Goal: Task Accomplishment & Management: Use online tool/utility

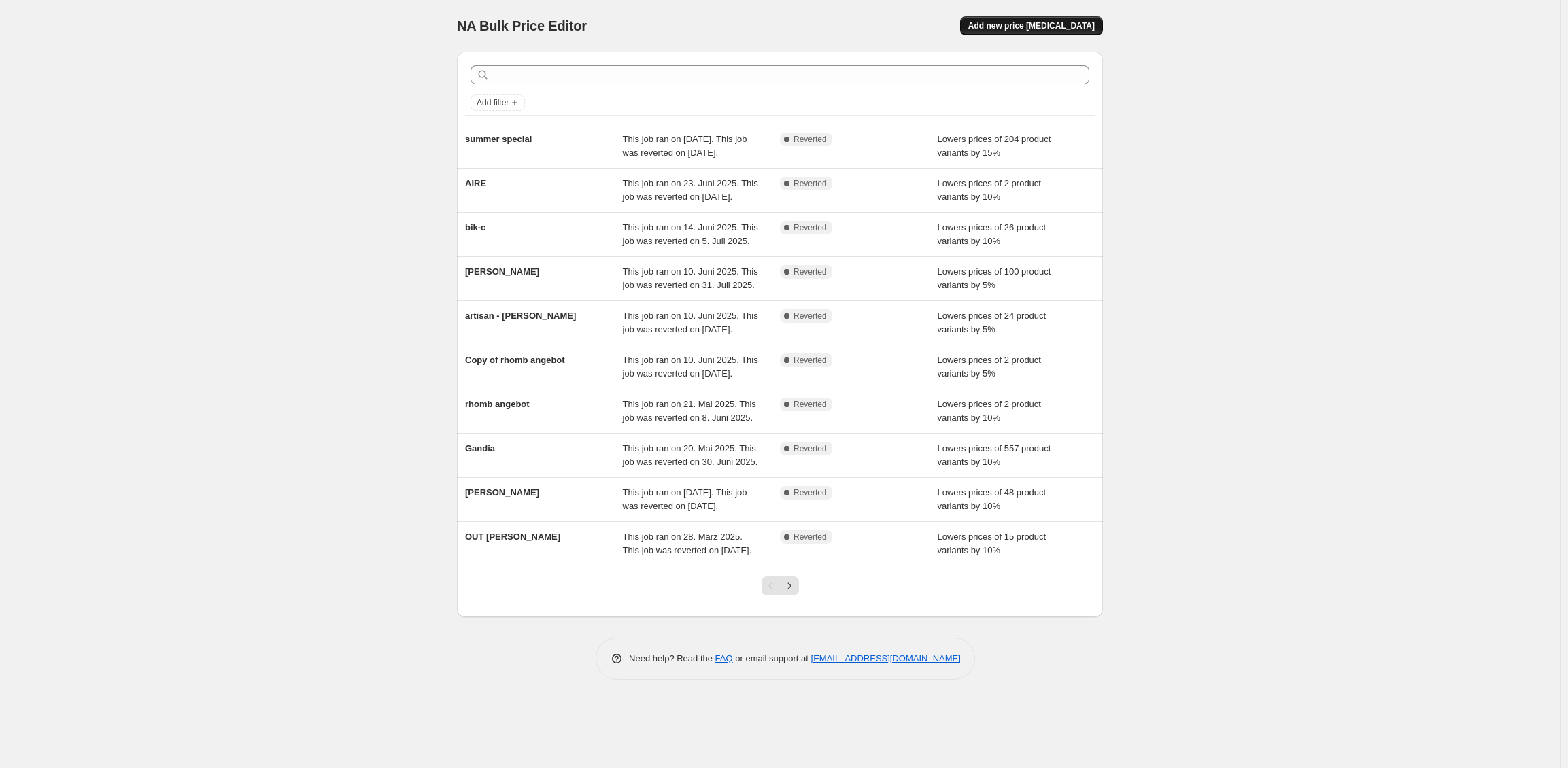
click at [1011, 28] on span "Add new price [MEDICAL_DATA]" at bounding box center [1031, 26] width 127 height 11
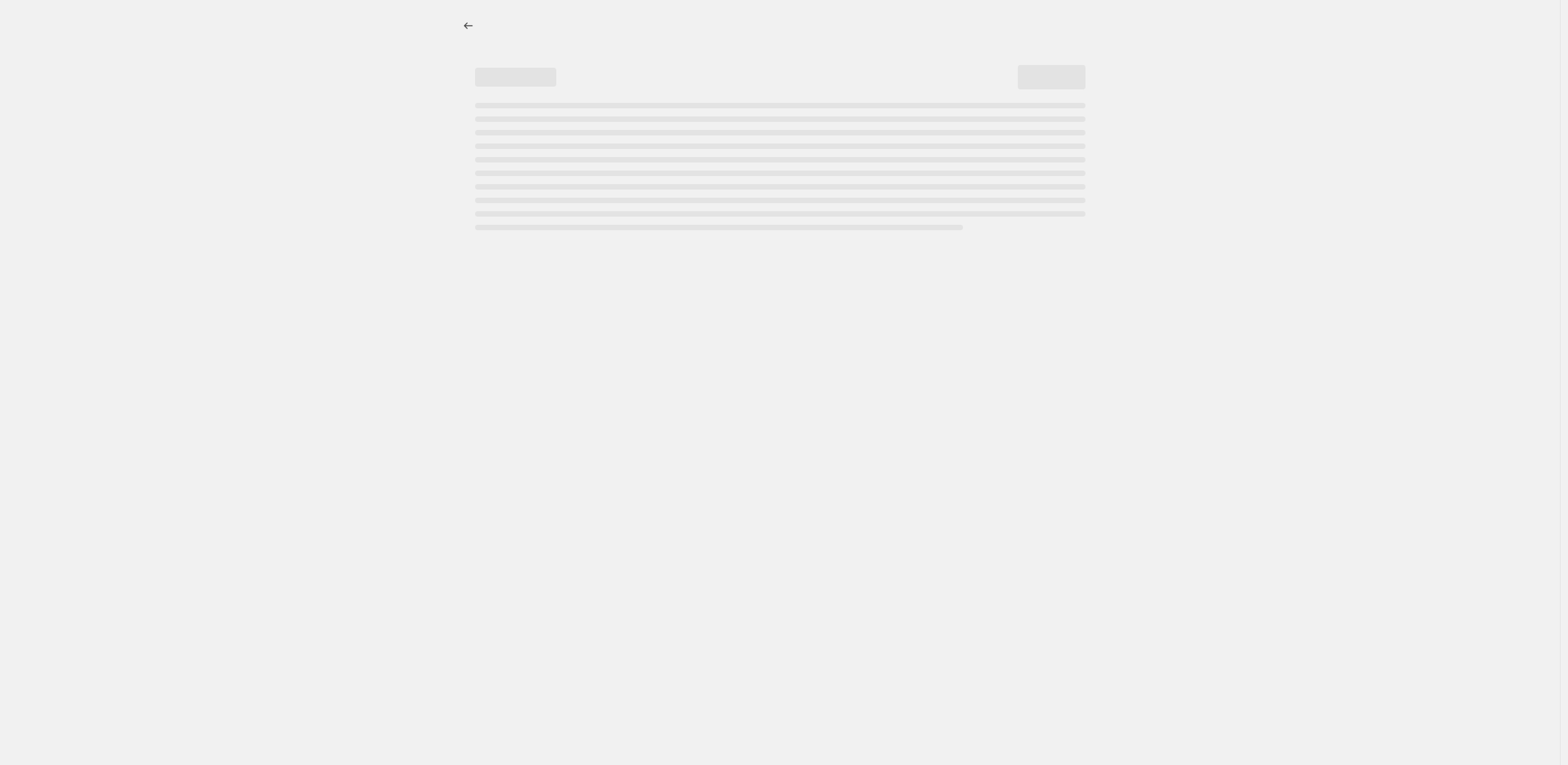
select select "percentage"
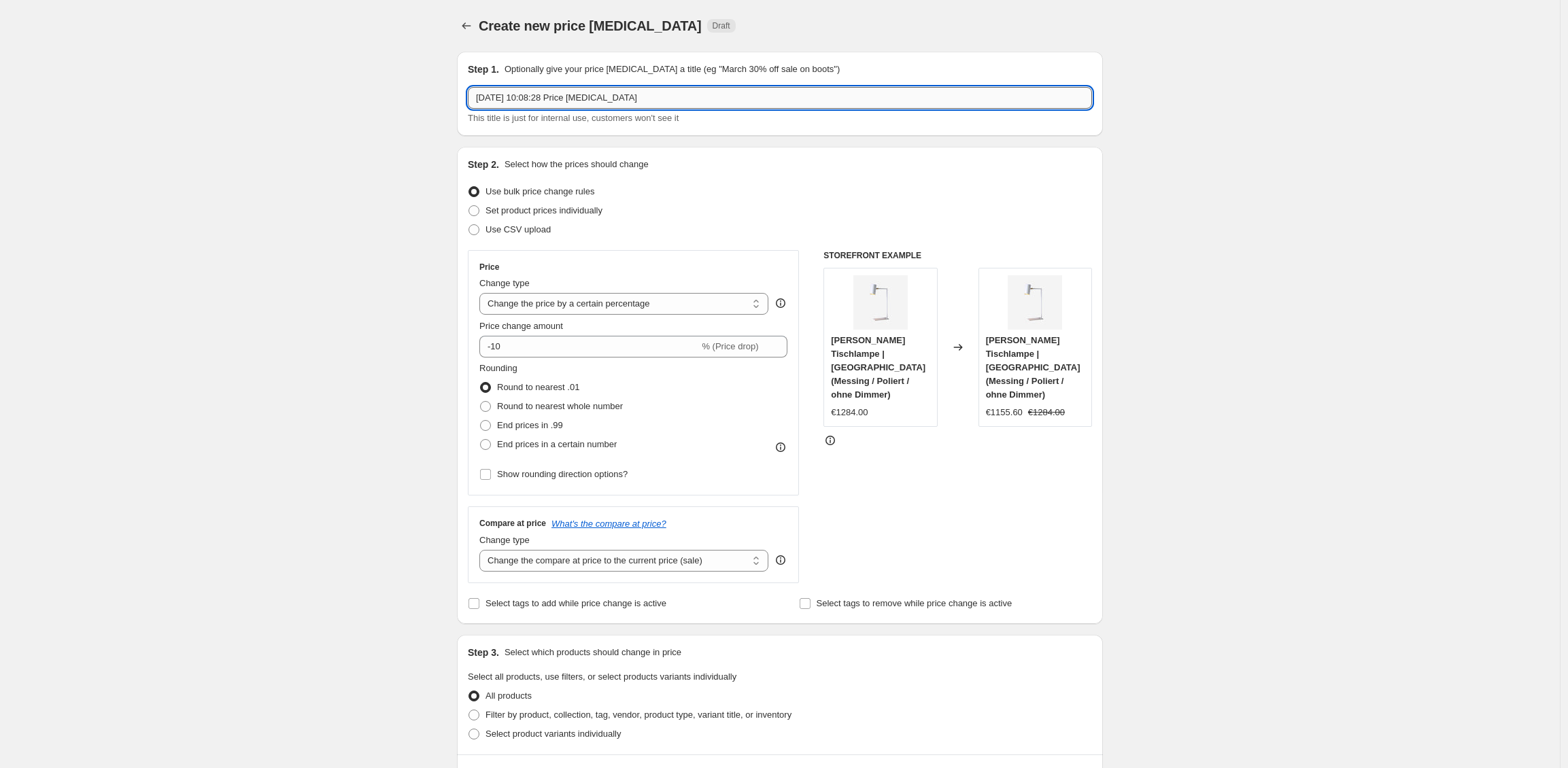
click at [570, 100] on input "[DATE] 10:08:28 Price [MEDICAL_DATA]" at bounding box center [780, 97] width 624 height 22
drag, startPoint x: 702, startPoint y: 95, endPoint x: 410, endPoint y: 49, distance: 295.6
click at [473, 76] on div "Step 1. Optionally give your price [MEDICAL_DATA] a title (eg "March 30% off sa…" at bounding box center [780, 94] width 624 height 63
type input "string campaign"
click at [588, 342] on input "-10" at bounding box center [589, 346] width 220 height 22
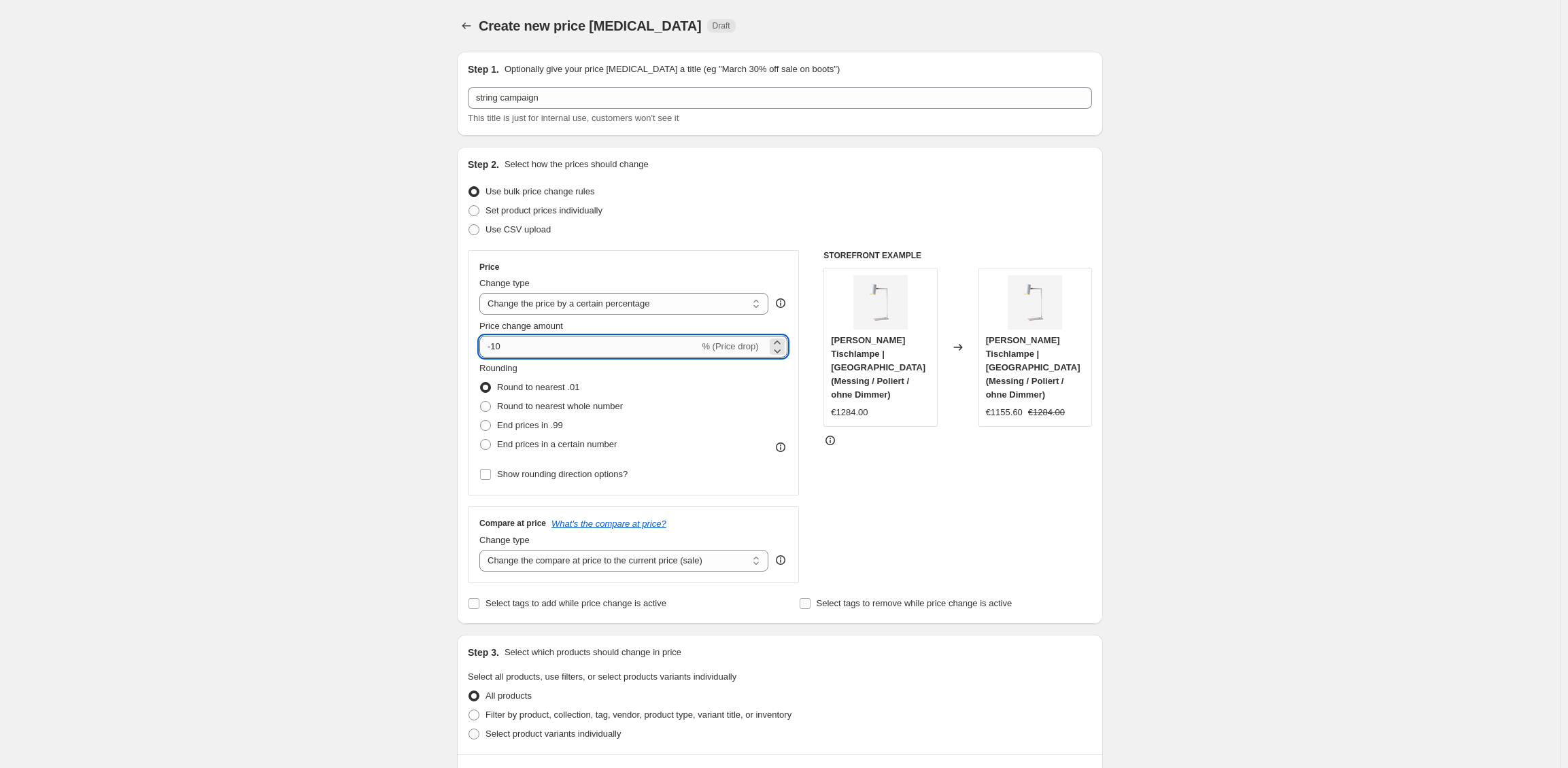
drag, startPoint x: 589, startPoint y: 345, endPoint x: 501, endPoint y: 345, distance: 88.0
click at [501, 345] on input "-10" at bounding box center [589, 346] width 220 height 22
type input "-15"
click at [350, 341] on div "Create new price [MEDICAL_DATA]. This page is ready Create new price [MEDICAL_D…" at bounding box center [779, 724] width 1560 height 1448
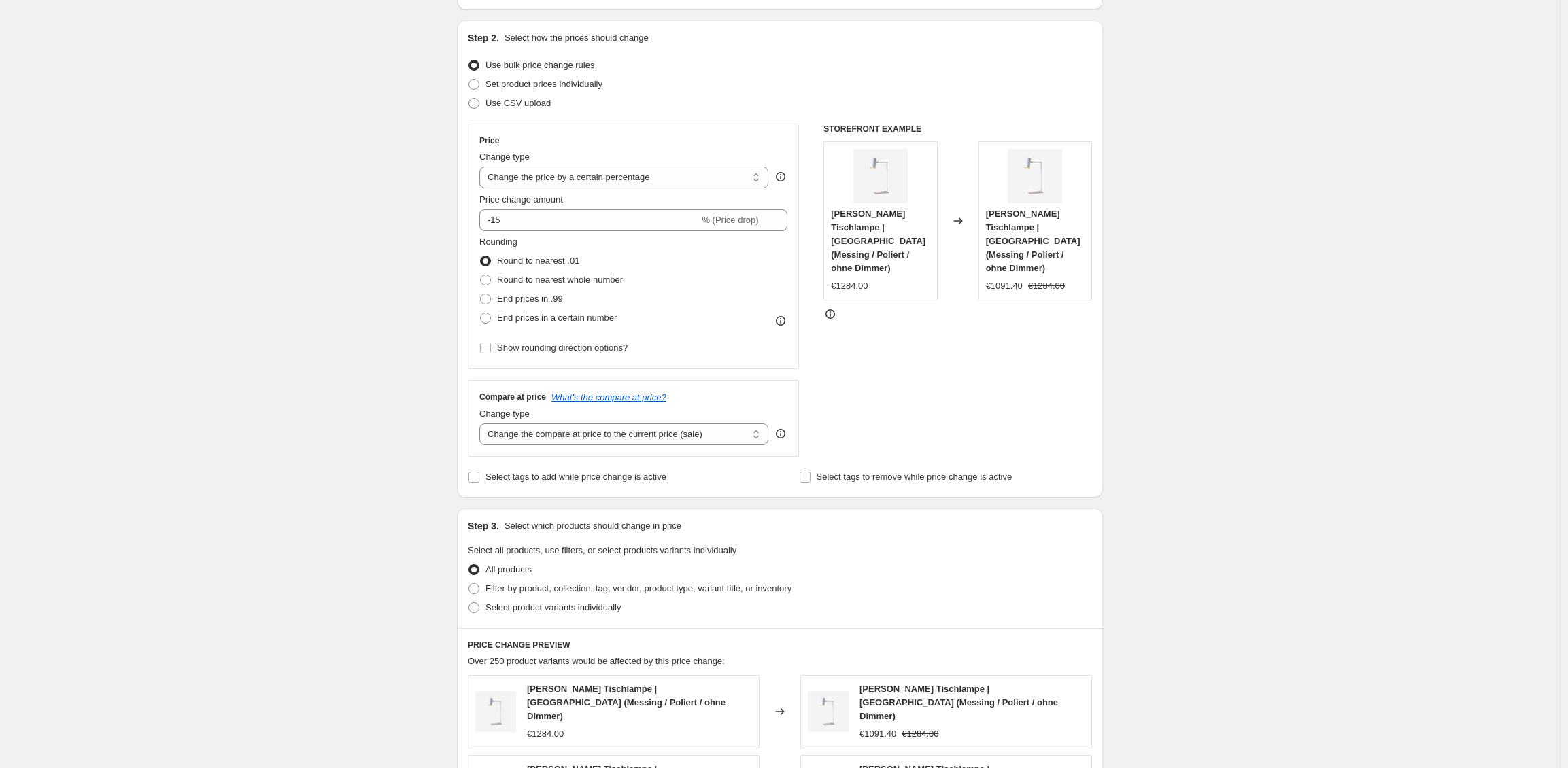
scroll to position [377, 0]
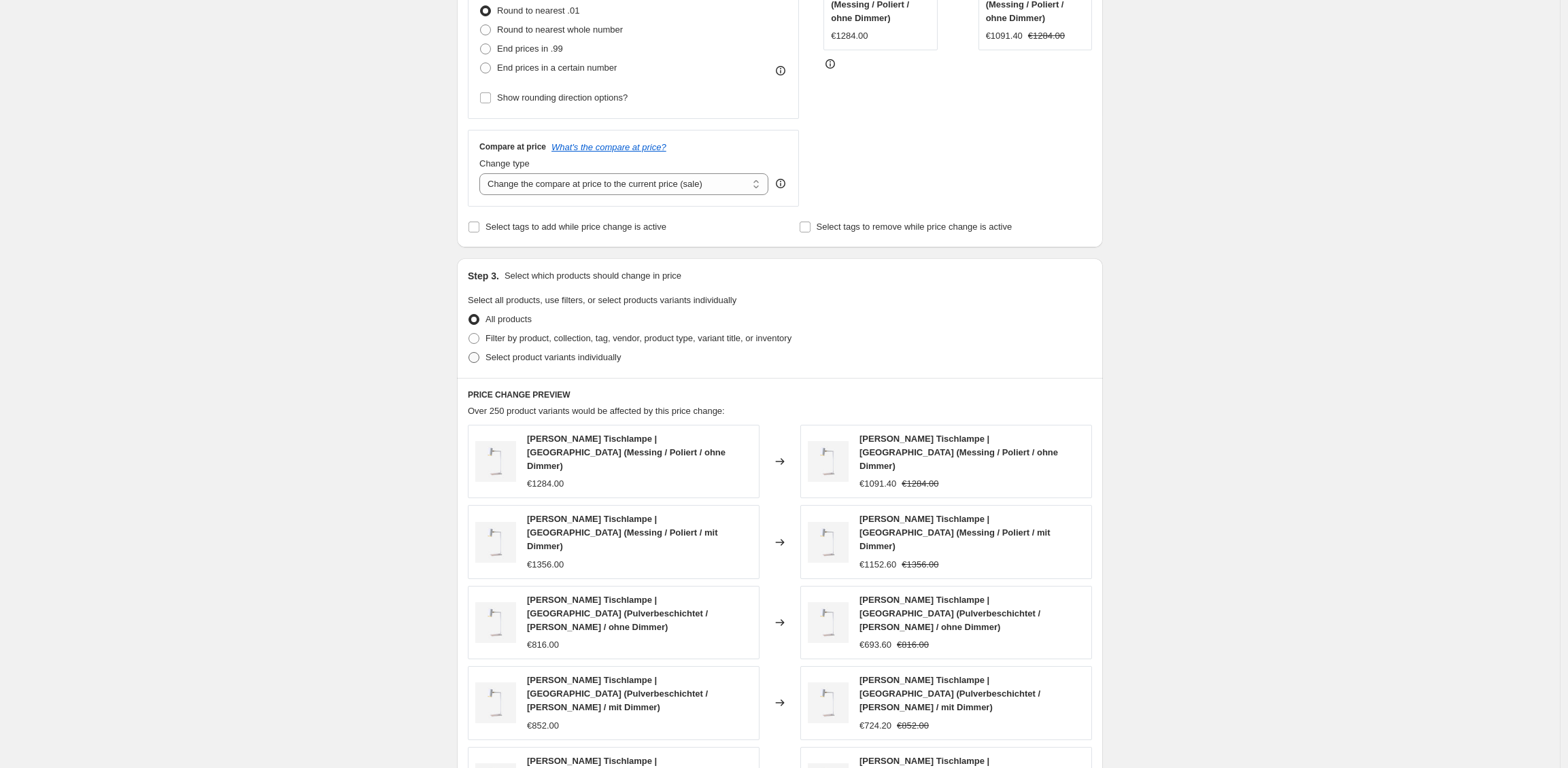
click at [507, 358] on span "Select product variants individually" at bounding box center [553, 357] width 136 height 10
click at [469, 352] on input "Select product variants individually" at bounding box center [469, 352] width 1 height 1
radio input "true"
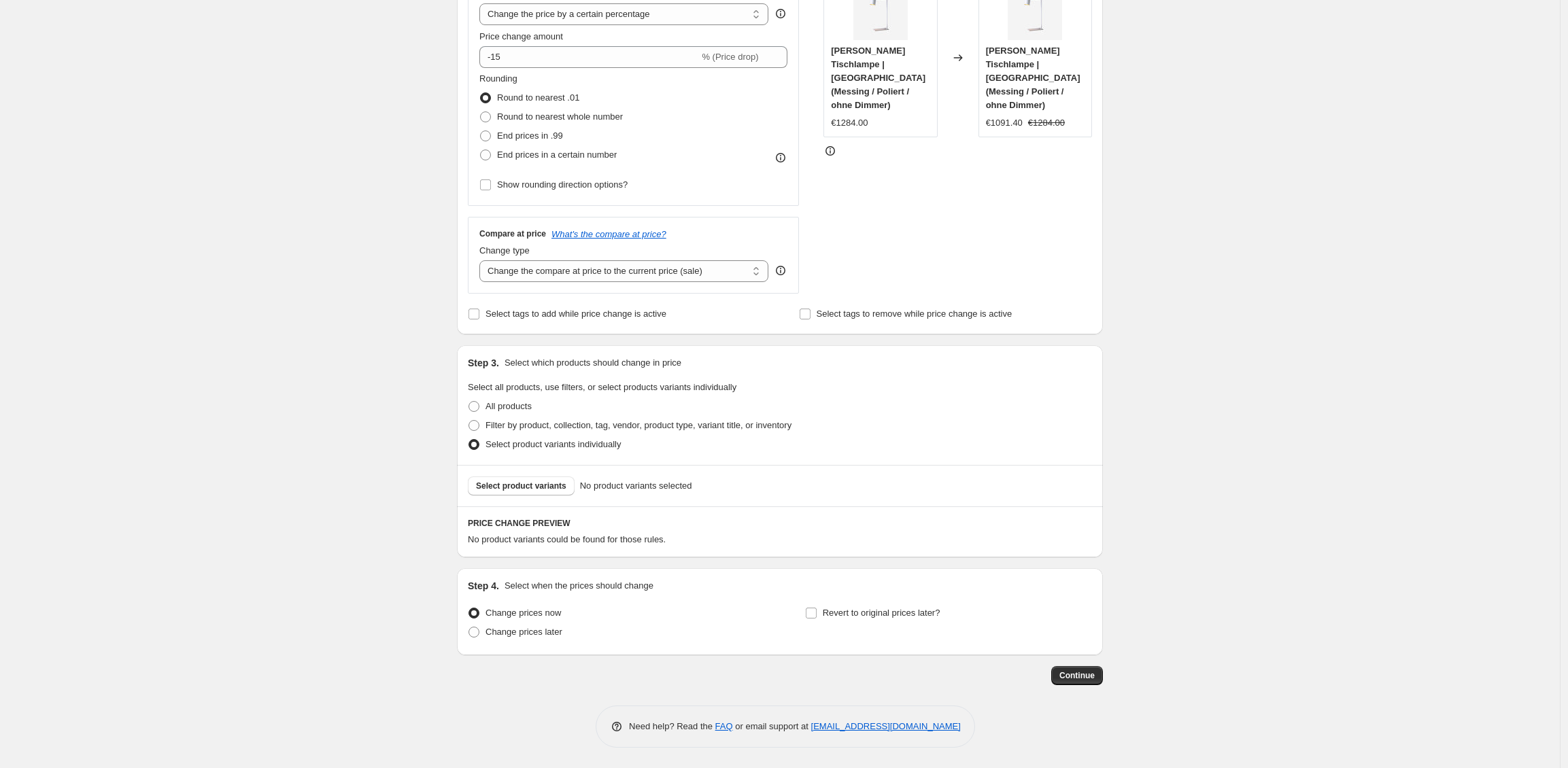
scroll to position [290, 0]
click at [542, 422] on span "Filter by product, collection, tag, vendor, product type, variant title, or inv…" at bounding box center [638, 425] width 306 height 10
click at [469, 420] on input "Filter by product, collection, tag, vendor, product type, variant title, or inv…" at bounding box center [469, 420] width 1 height 1
radio input "true"
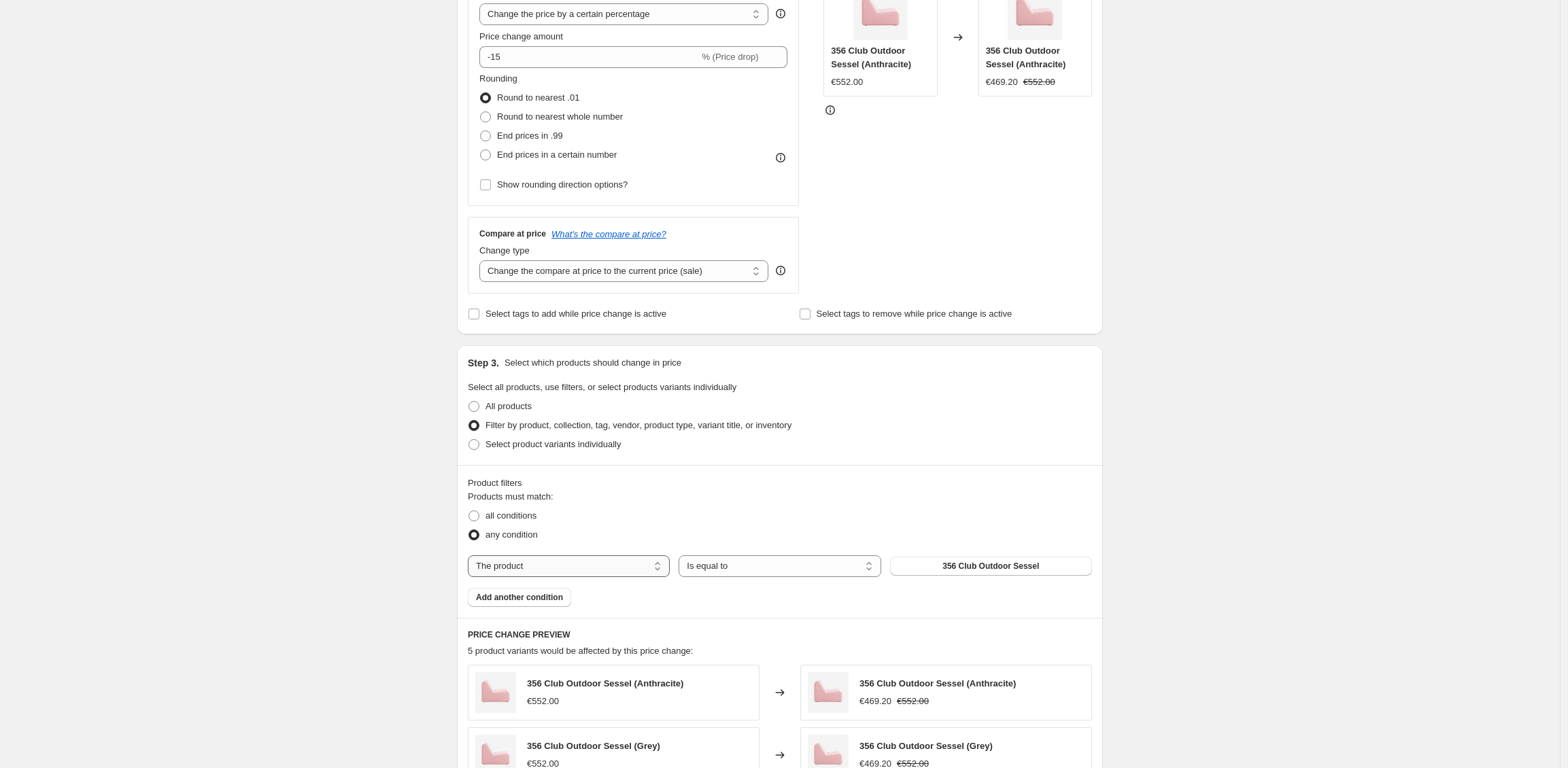
click at [563, 560] on select "The product The product's collection The product's tag The product's vendor The…" at bounding box center [569, 566] width 202 height 22
select select "vendor"
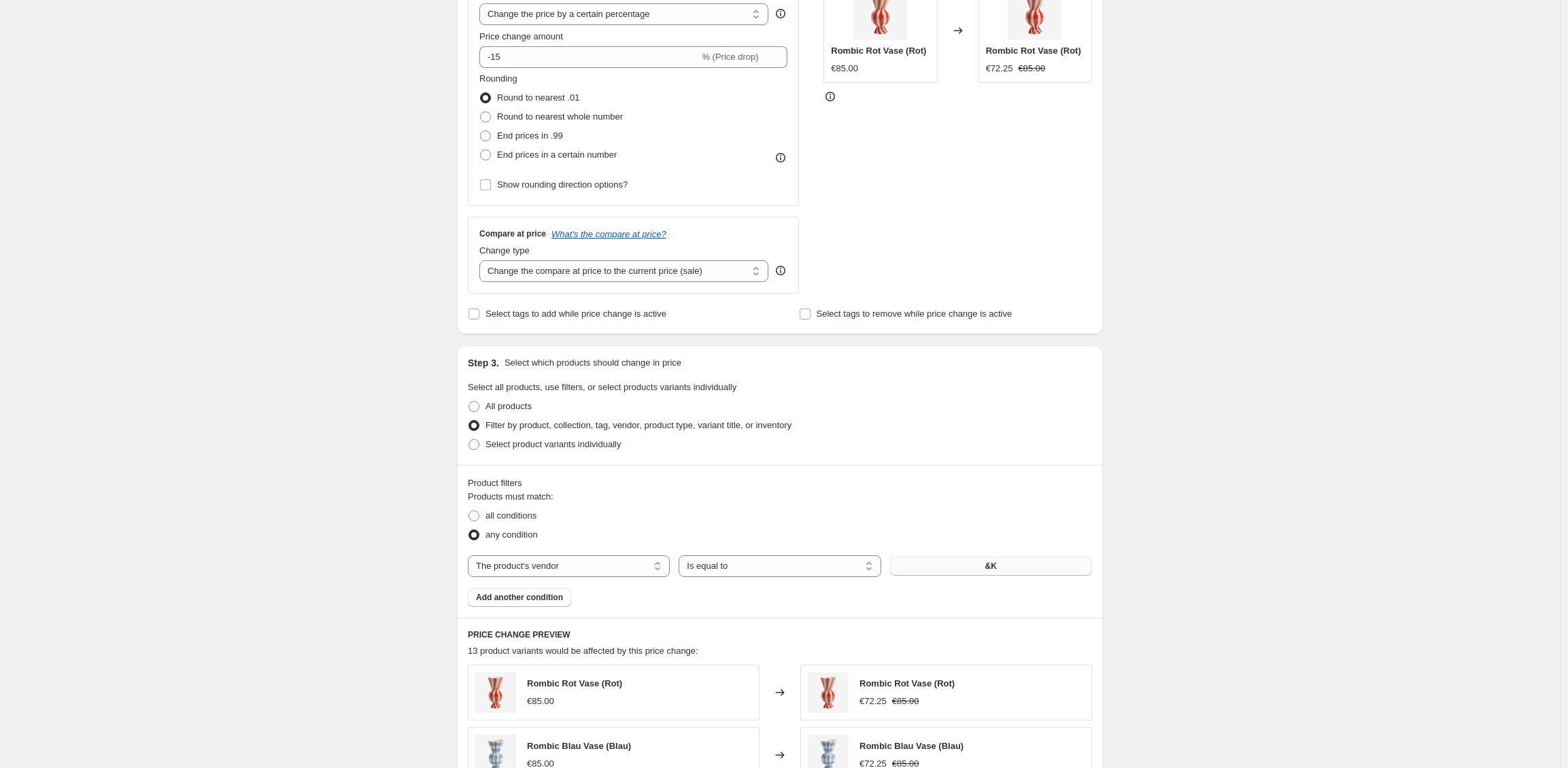
click at [957, 569] on button "&K" at bounding box center [991, 566] width 202 height 19
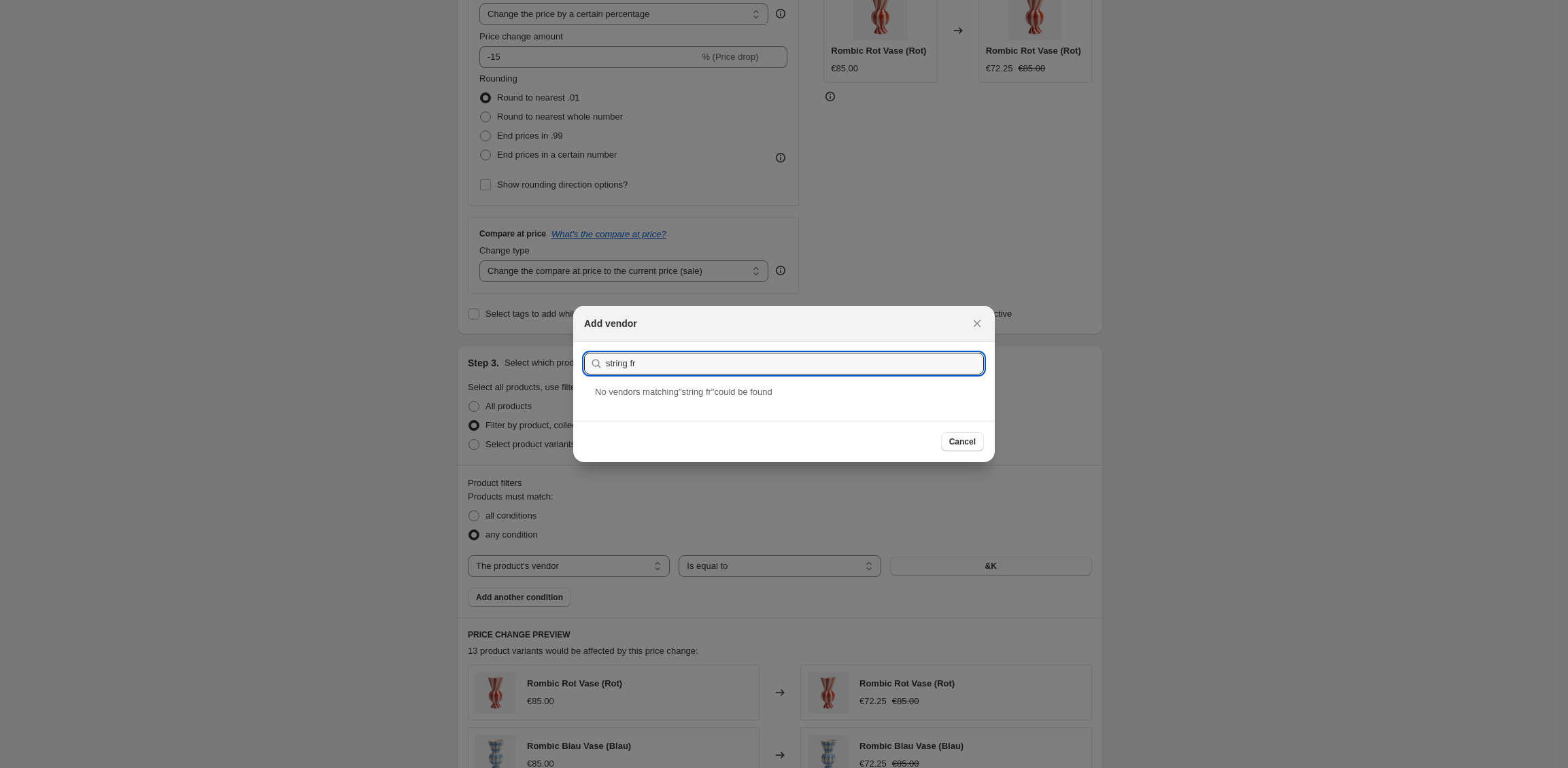
drag, startPoint x: 621, startPoint y: 357, endPoint x: 585, endPoint y: 356, distance: 36.0
click at [585, 356] on div "string fr" at bounding box center [784, 363] width 400 height 22
type input "str"
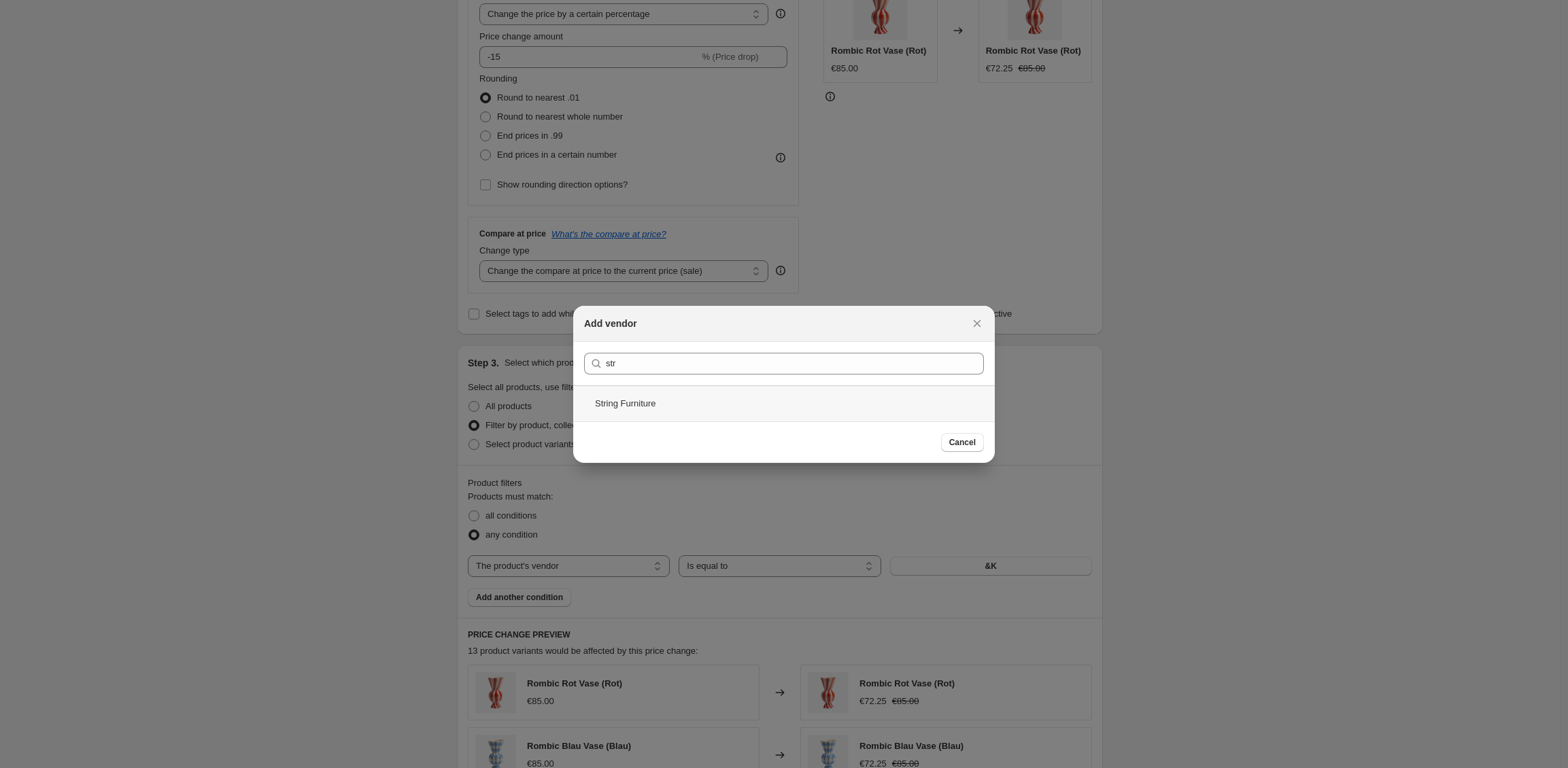
click at [653, 409] on div "String Furniture" at bounding box center [784, 403] width 421 height 36
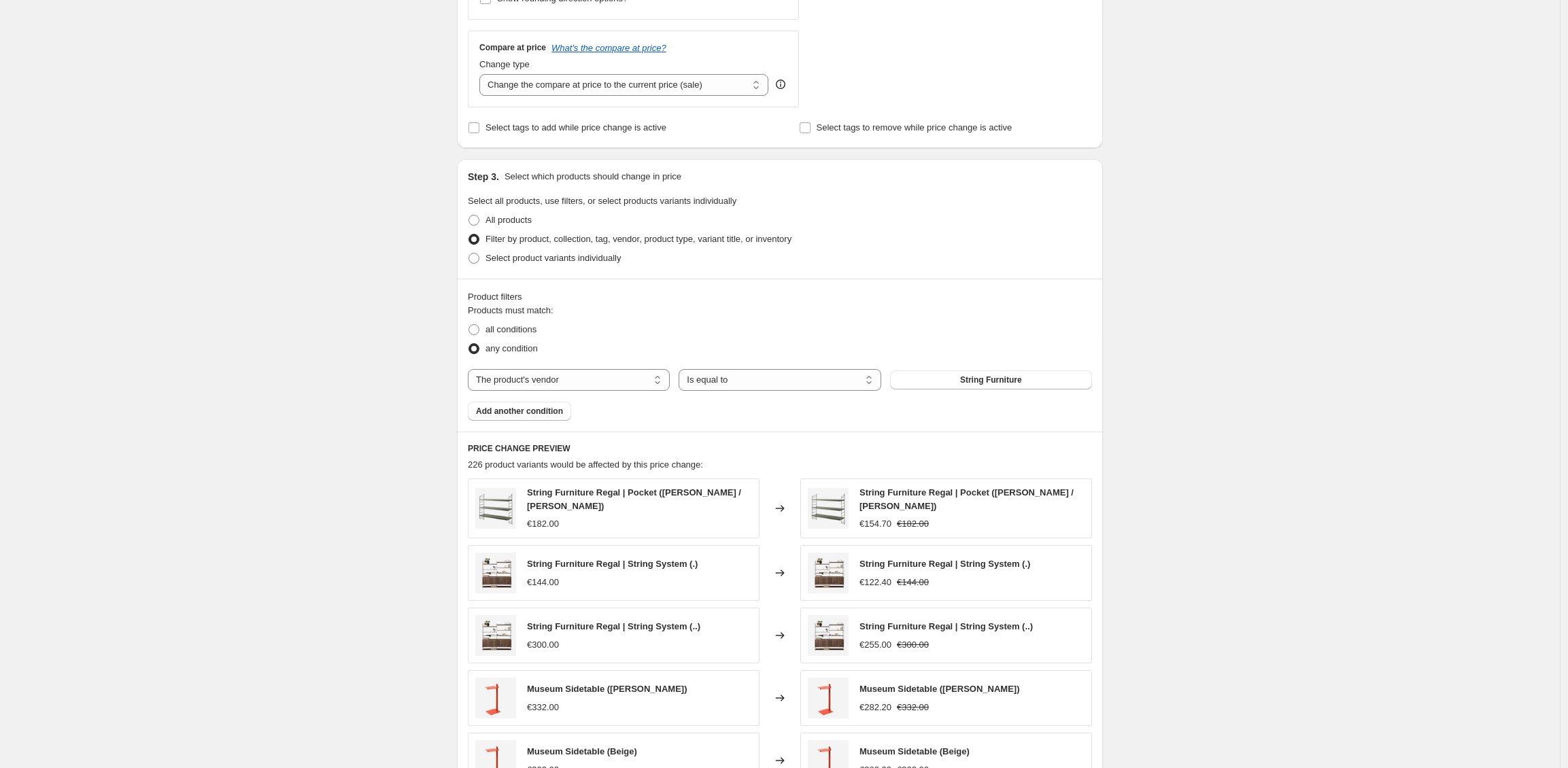
scroll to position [744, 0]
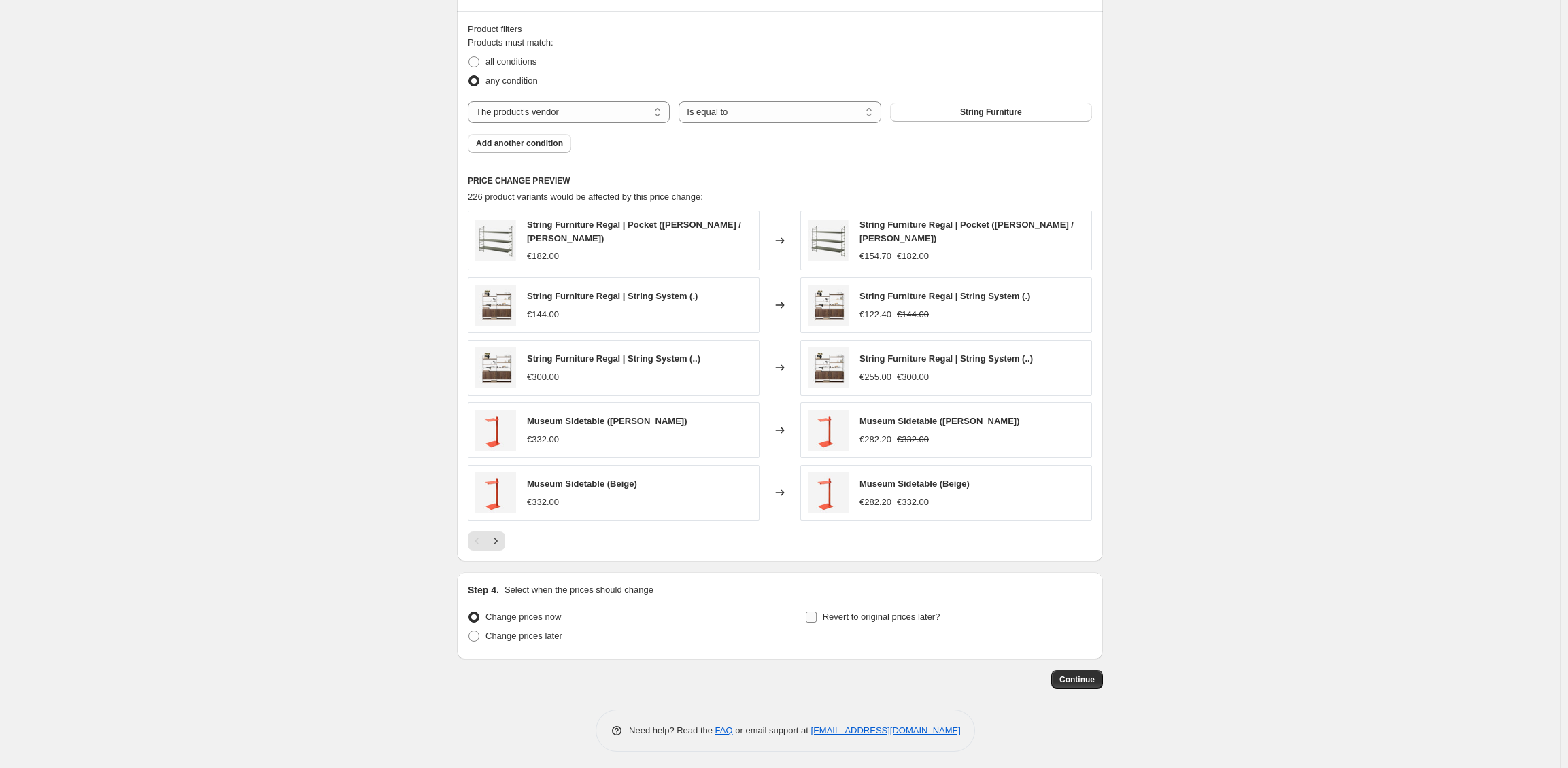
click at [885, 612] on span "Revert to original prices later?" at bounding box center [881, 616] width 118 height 10
click at [816, 612] on input "Revert to original prices later?" at bounding box center [811, 617] width 11 height 11
checkbox input "true"
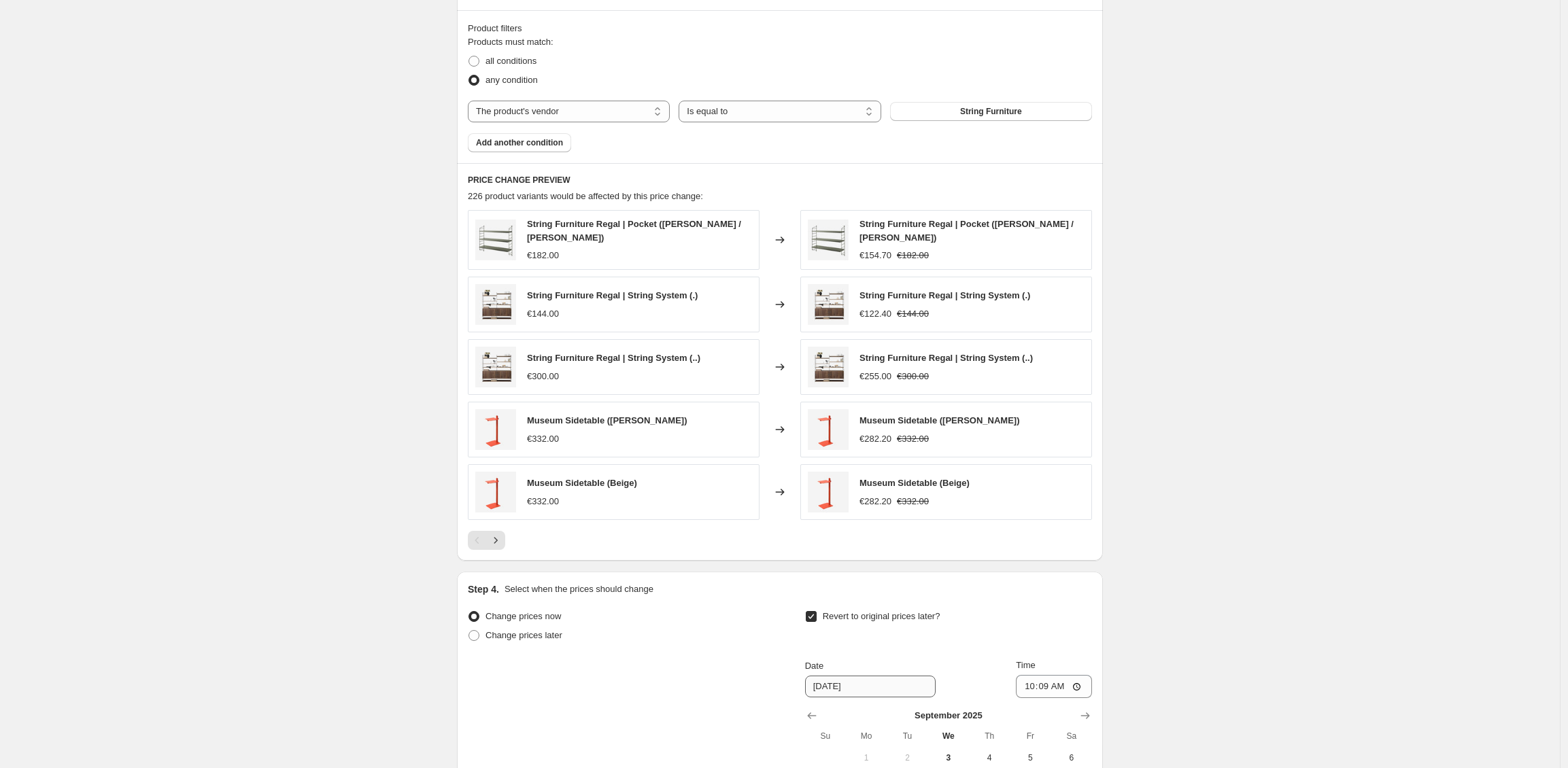
scroll to position [976, 0]
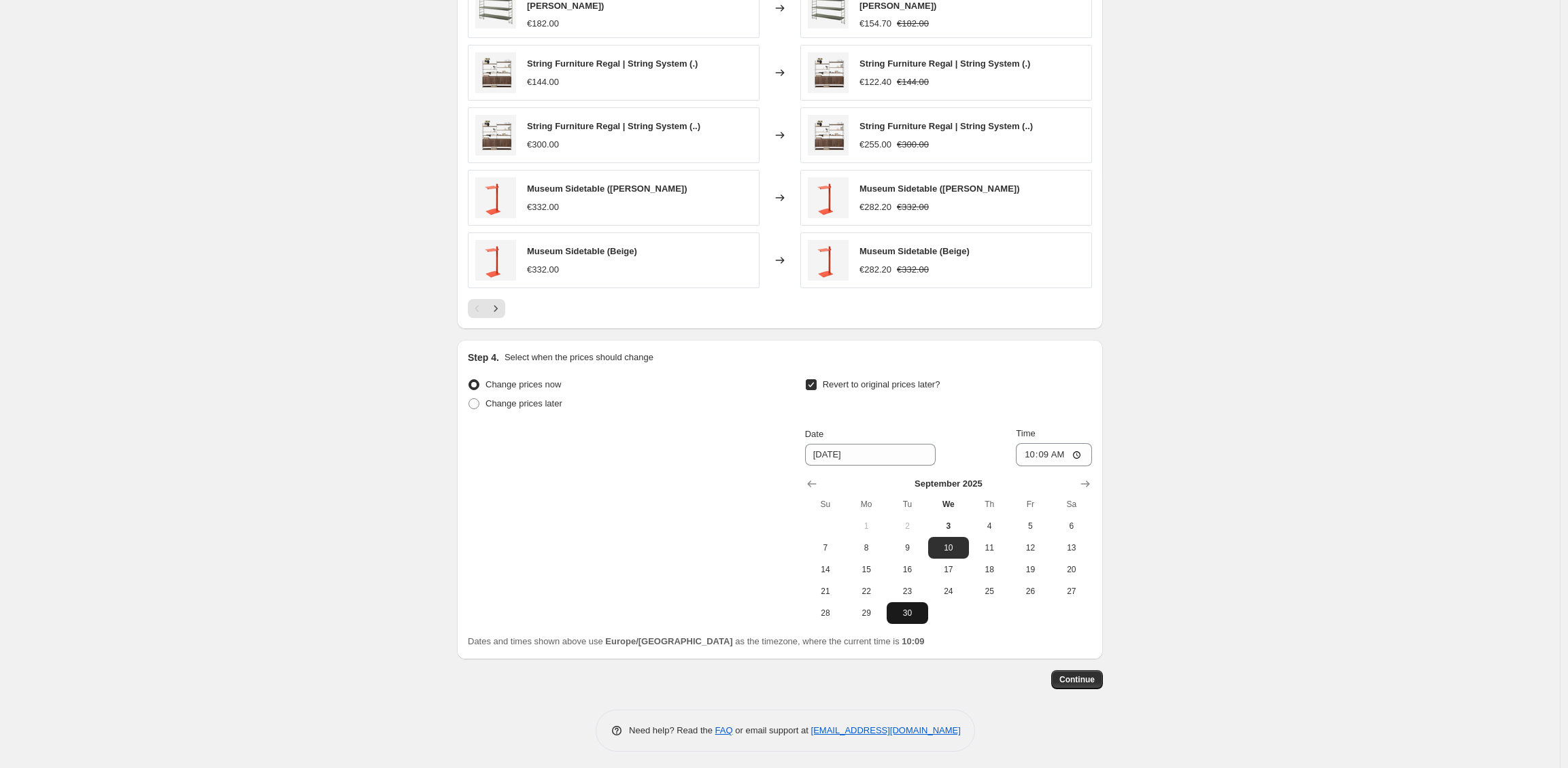
click at [912, 610] on span "30" at bounding box center [907, 613] width 30 height 11
type input "[DATE]"
click at [1064, 452] on input "10:09" at bounding box center [1054, 455] width 76 height 23
click at [1051, 452] on input "10:09" at bounding box center [1054, 455] width 76 height 23
click at [1045, 450] on input "10:09" at bounding box center [1054, 455] width 76 height 23
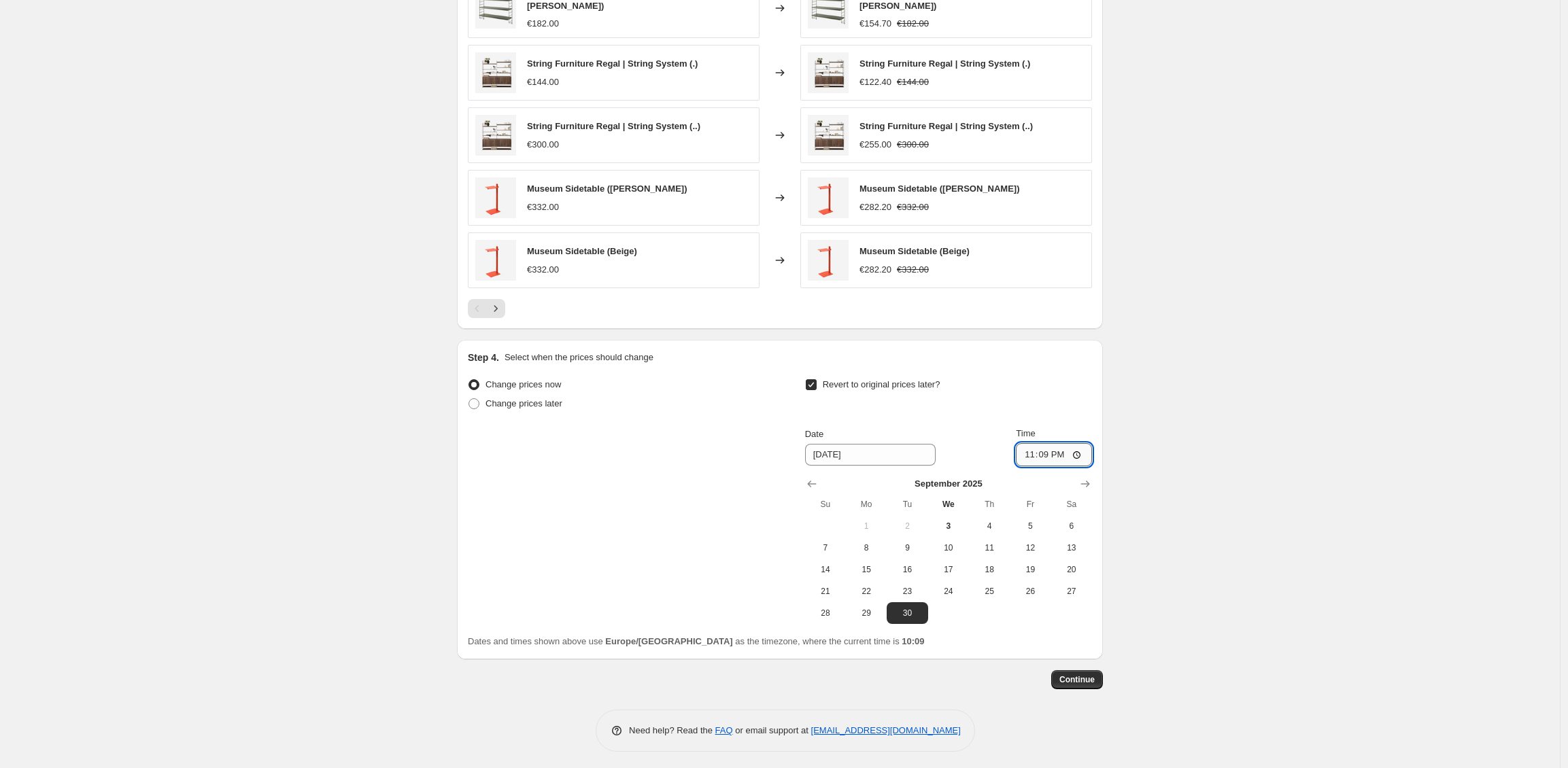
click at [1069, 452] on input "23:09" at bounding box center [1054, 455] width 76 height 23
type input "23:59"
drag, startPoint x: 1226, startPoint y: 475, endPoint x: 1078, endPoint y: 592, distance: 188.7
click at [1082, 680] on span "Continue" at bounding box center [1076, 680] width 35 height 11
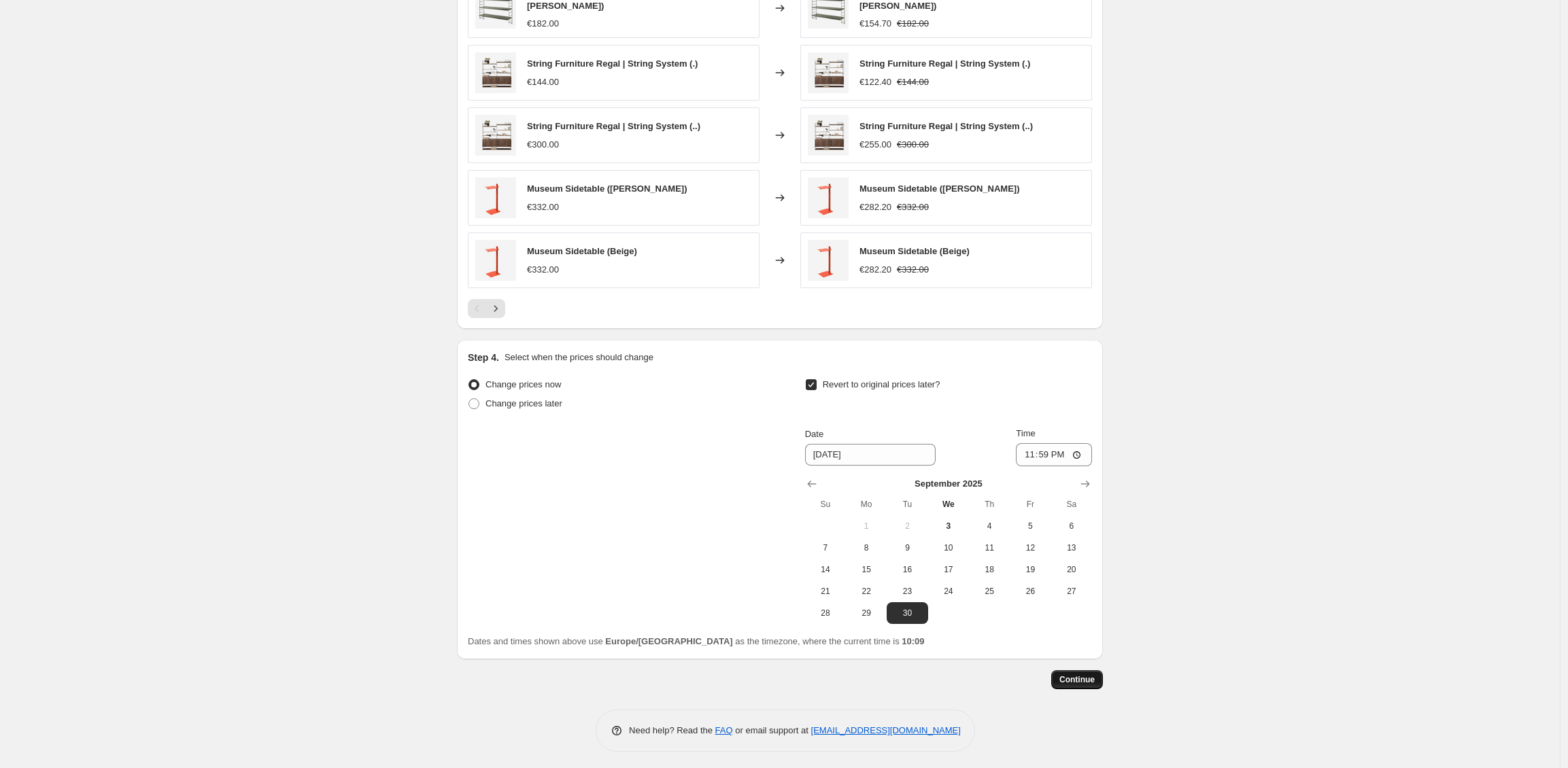
scroll to position [0, 0]
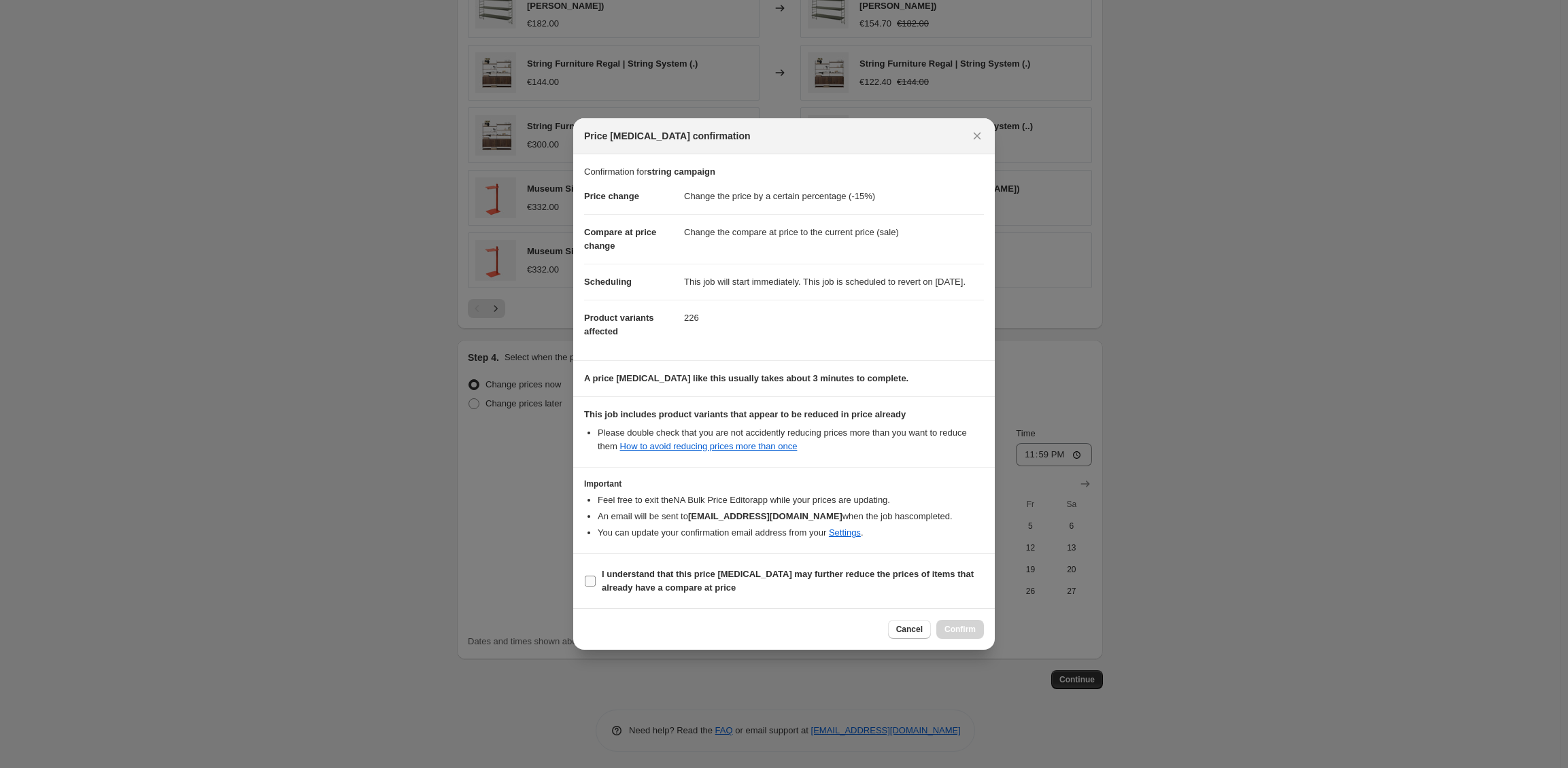
drag, startPoint x: 665, startPoint y: 587, endPoint x: 706, endPoint y: 586, distance: 41.0
click at [666, 587] on span "I understand that this price [MEDICAL_DATA] may further reduce the prices of it…" at bounding box center [793, 580] width 382 height 27
click at [596, 587] on input "I understand that this price [MEDICAL_DATA] may further reduce the prices of it…" at bounding box center [590, 581] width 11 height 11
checkbox input "true"
click at [962, 635] on span "Confirm" at bounding box center [960, 630] width 31 height 11
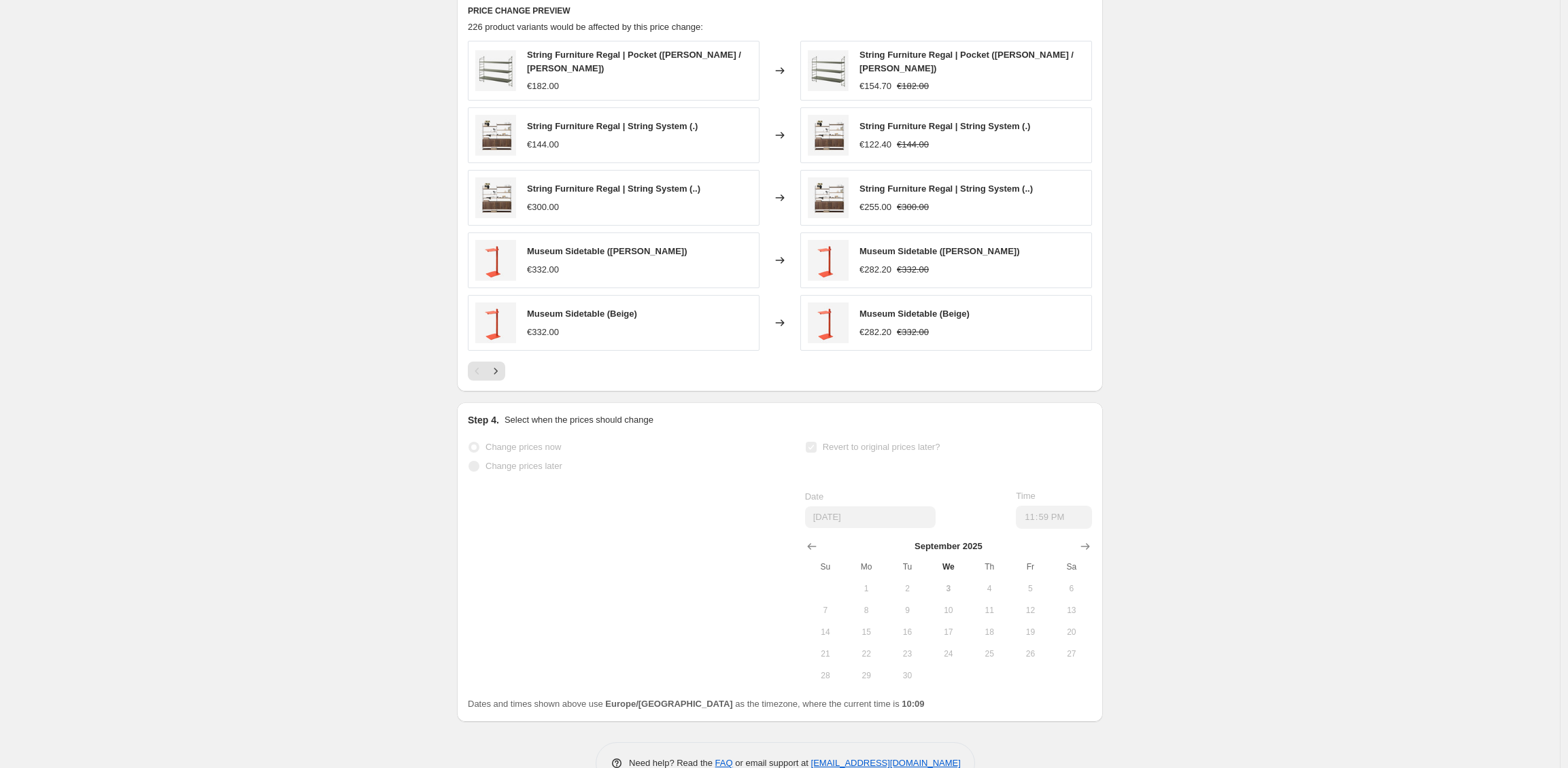
scroll to position [1011, 0]
